Goal: Task Accomplishment & Management: Manage account settings

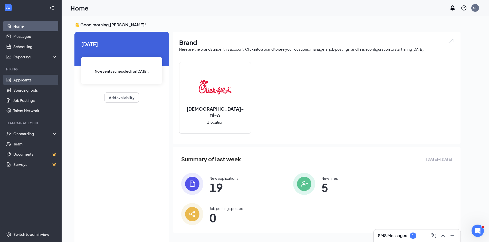
click at [32, 82] on link "Applicants" at bounding box center [35, 80] width 44 height 10
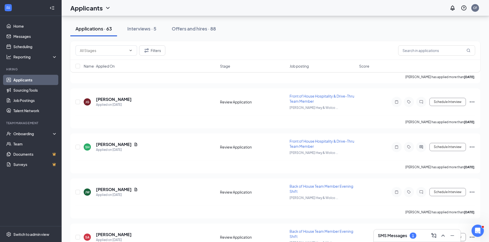
scroll to position [249, 0]
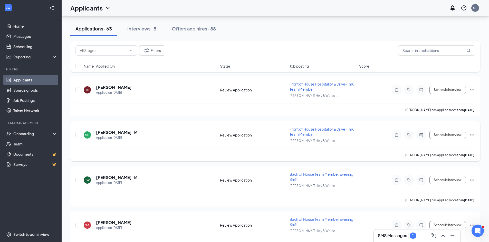
click at [473, 135] on icon "Ellipses" at bounding box center [472, 135] width 5 height 1
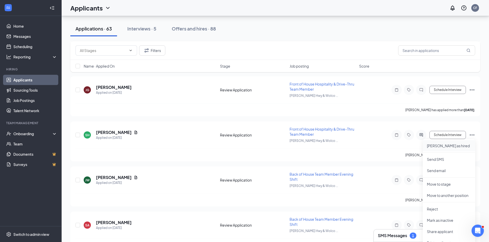
click at [452, 146] on p "[PERSON_NAME] as hired" at bounding box center [449, 145] width 44 height 5
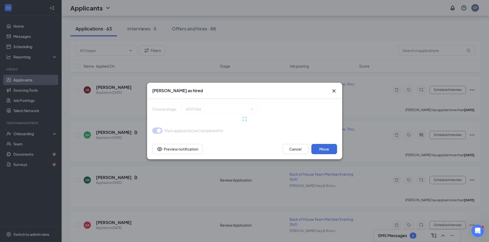
type input "Hiring Complete (final stage)"
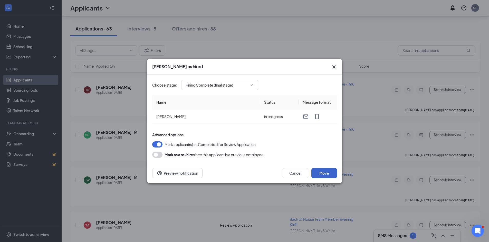
click at [329, 173] on button "Move" at bounding box center [324, 173] width 26 height 10
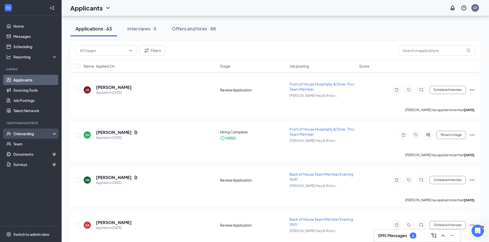
click at [35, 132] on div "Onboarding" at bounding box center [33, 133] width 40 height 5
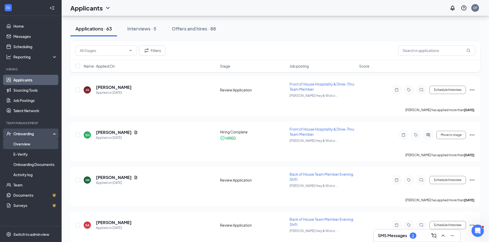
click at [28, 142] on link "Overview" at bounding box center [35, 144] width 44 height 10
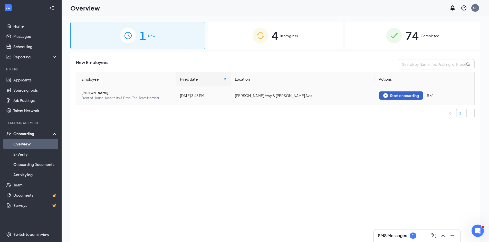
click at [393, 95] on div "Start onboarding" at bounding box center [401, 95] width 36 height 5
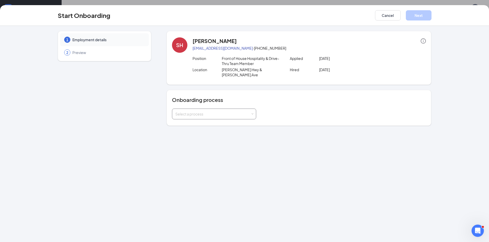
click at [244, 112] on div "Select a process" at bounding box center [212, 114] width 75 height 5
click at [236, 118] on li "Basic Onboarding" at bounding box center [214, 119] width 84 height 9
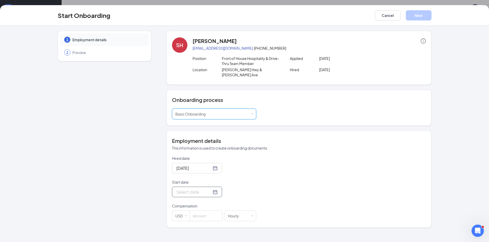
click at [209, 189] on div at bounding box center [196, 192] width 41 height 6
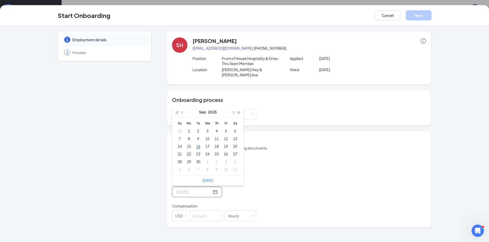
type input "[DATE]"
click at [190, 151] on div "22" at bounding box center [189, 154] width 6 height 6
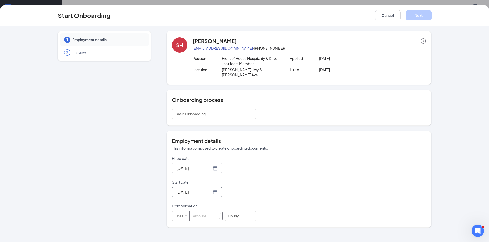
click at [201, 211] on input at bounding box center [206, 216] width 33 height 10
type input "14"
click at [412, 14] on button "Next" at bounding box center [419, 15] width 26 height 10
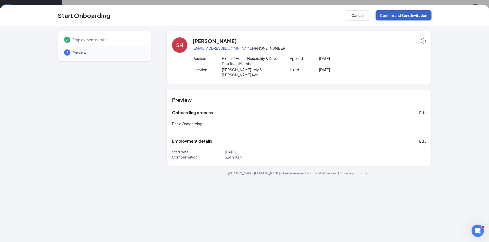
click at [412, 14] on button "Confirm and Send Invitation" at bounding box center [403, 15] width 56 height 10
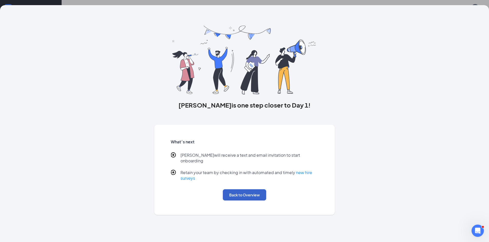
click at [240, 190] on button "Back to Overview" at bounding box center [244, 195] width 43 height 11
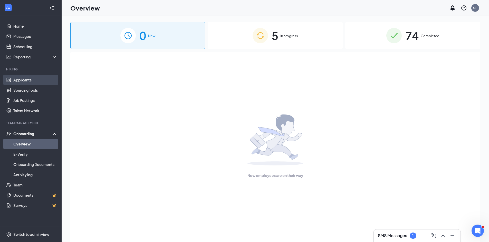
click at [19, 80] on link "Applicants" at bounding box center [35, 80] width 44 height 10
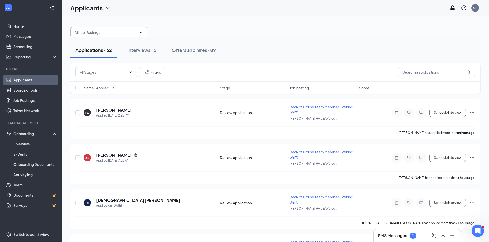
click at [128, 36] on span at bounding box center [108, 32] width 77 height 10
click at [131, 73] on icon "ChevronDown" at bounding box center [131, 72] width 4 height 4
click at [139, 32] on span at bounding box center [140, 32] width 5 height 4
click at [22, 81] on link "Applicants" at bounding box center [35, 80] width 44 height 10
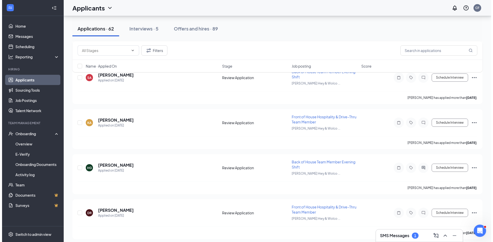
scroll to position [378, 0]
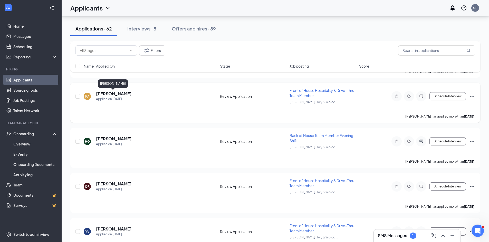
click at [108, 94] on h5 "[PERSON_NAME]" at bounding box center [114, 94] width 36 height 6
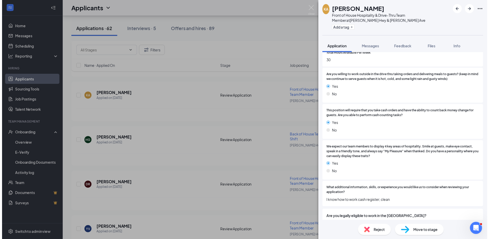
scroll to position [230, 0]
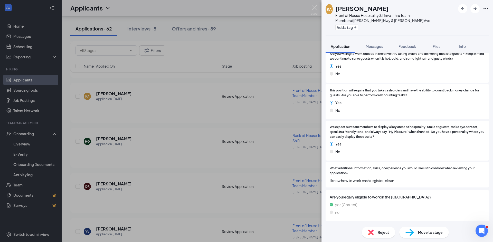
drag, startPoint x: 317, startPoint y: 3, endPoint x: 316, endPoint y: 7, distance: 3.9
click at [316, 6] on div "KA [PERSON_NAME] Front of House Hospitality & Drive-Thru Team Member at [PERSON…" at bounding box center [246, 121] width 493 height 242
click at [316, 7] on img at bounding box center [314, 10] width 6 height 10
